Goal: Check status: Check status

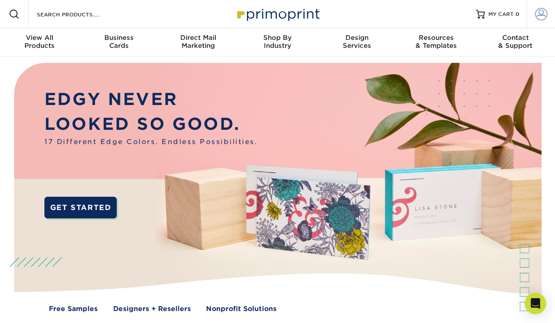
click at [540, 20] on span at bounding box center [541, 14] width 12 height 12
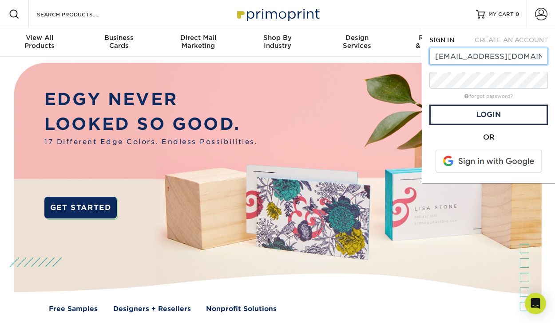
type input "[EMAIL_ADDRESS][DOMAIN_NAME]"
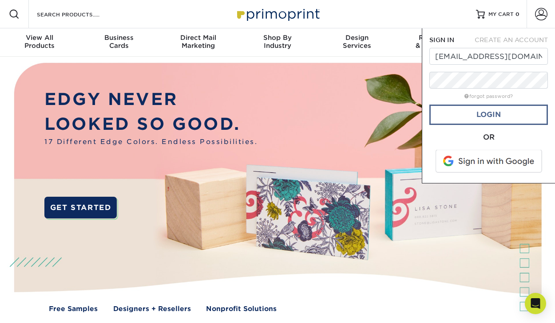
click at [517, 118] on link "Login" at bounding box center [488, 115] width 118 height 20
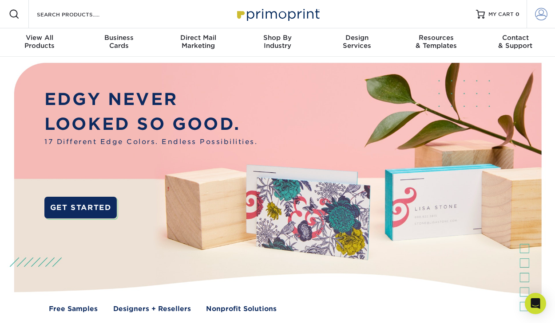
click at [540, 16] on span at bounding box center [541, 14] width 12 height 12
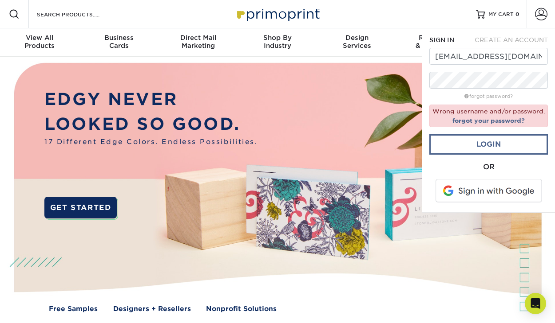
click at [511, 143] on link "Login" at bounding box center [488, 144] width 118 height 20
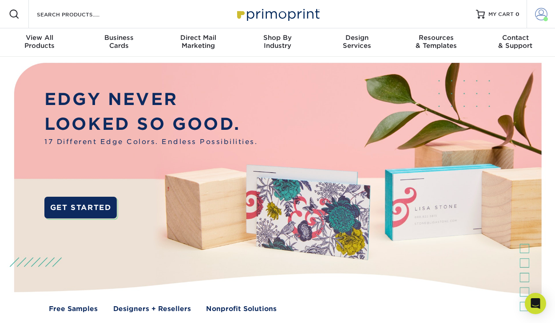
click at [538, 16] on span at bounding box center [541, 14] width 12 height 12
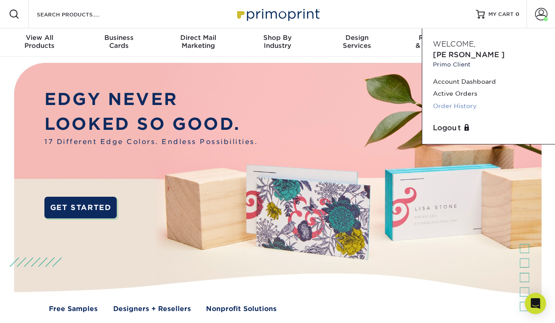
click at [468, 100] on link "Order History" at bounding box center [488, 106] width 111 height 12
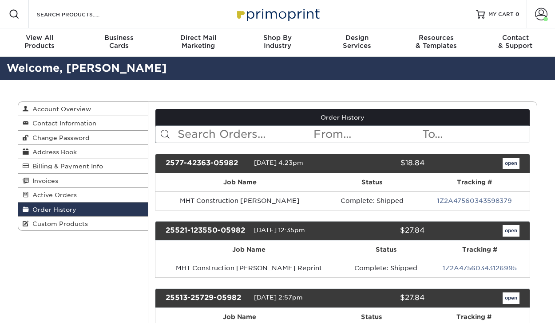
scroll to position [7, 0]
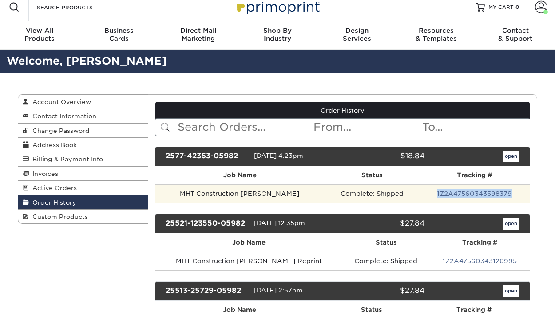
drag, startPoint x: 508, startPoint y: 193, endPoint x: 428, endPoint y: 189, distance: 80.5
click at [428, 189] on td "1Z2A47560343598379" at bounding box center [474, 194] width 110 height 19
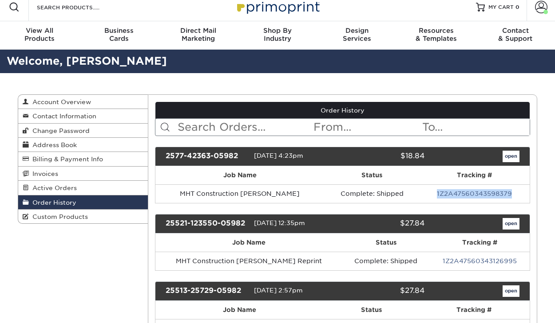
copy link "1Z2A47560343598379"
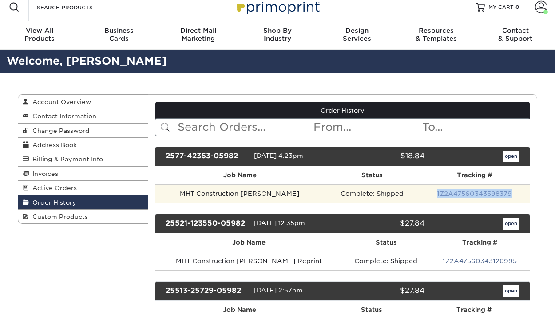
click at [493, 193] on link "1Z2A47560343598379" at bounding box center [474, 193] width 75 height 7
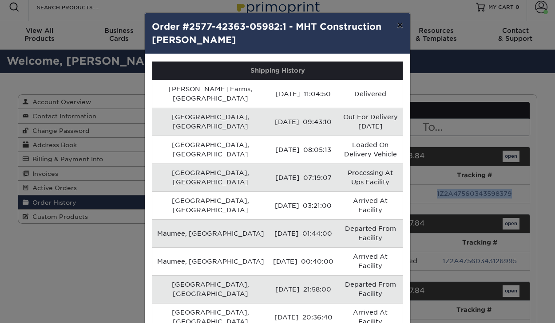
click at [398, 27] on button "×" at bounding box center [400, 25] width 20 height 25
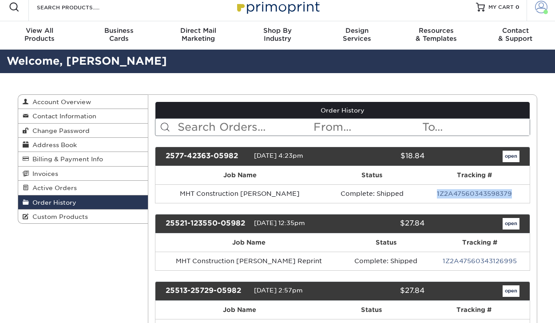
click at [542, 10] on span at bounding box center [541, 7] width 12 height 12
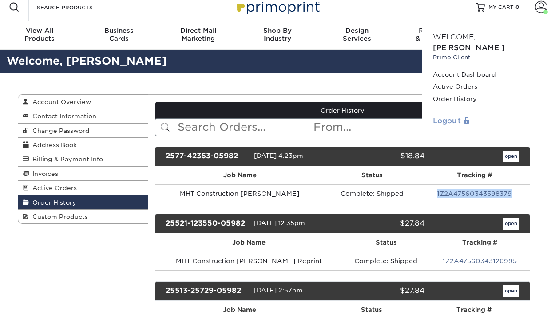
click at [457, 116] on link "Logout" at bounding box center [488, 121] width 111 height 11
